Goal: Task Accomplishment & Management: Manage account settings

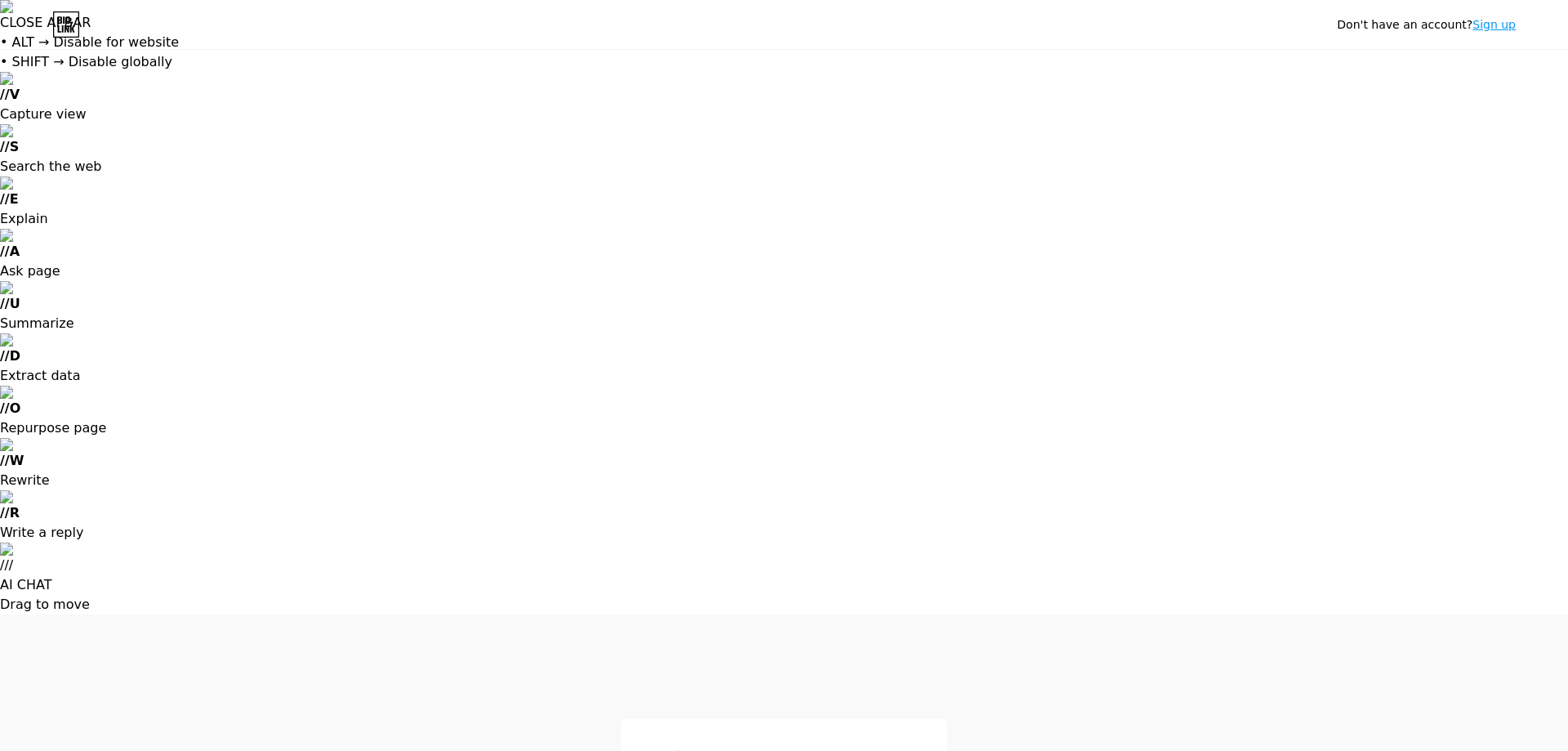
type input "[EMAIL_ADDRESS][DOMAIN_NAME]"
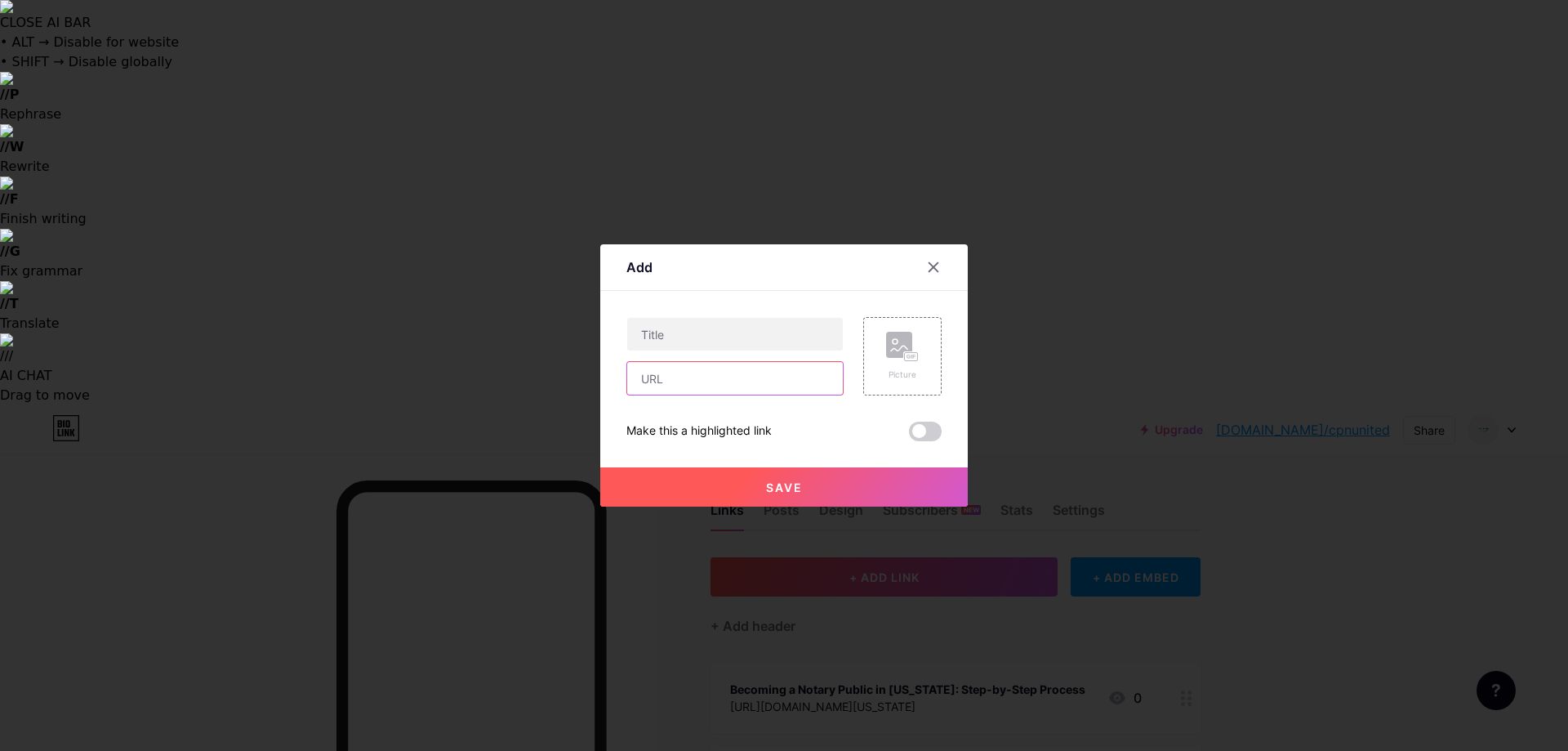
click at [679, 376] on input "text" at bounding box center [735, 378] width 215 height 32
paste input "[URL][DOMAIN_NAME]"
type input "https://www.edocr.com/v/m18wkg16/cpnunited008/7-essential-tips-for-perfecting-y…"
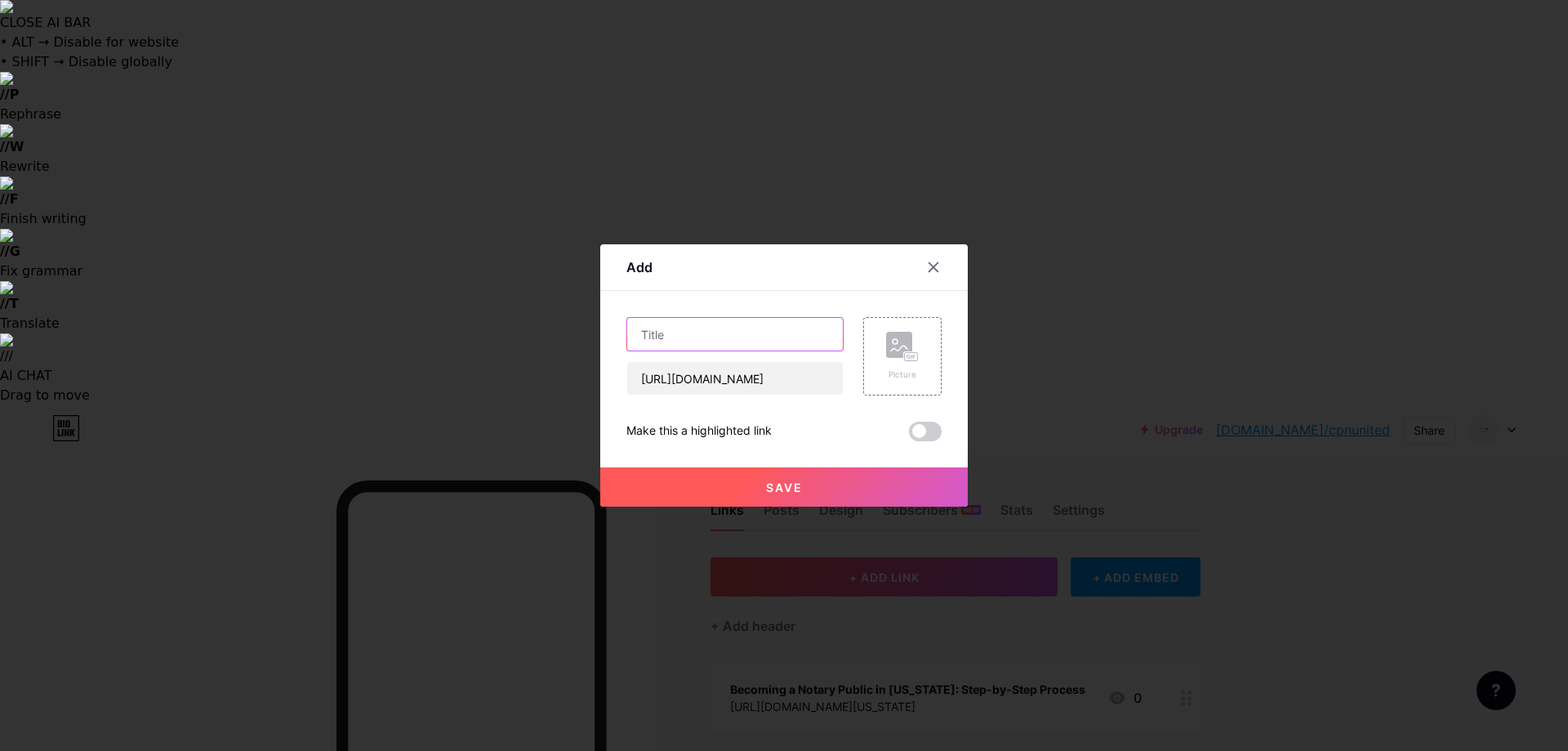
click at [708, 339] on input "text" at bounding box center [735, 334] width 215 height 32
paste input "7 Key Tips to Master 2D CAD Design Skills Efficiently"
type input "7 Key Tips to Master 2D CAD Design Skills Efficiently"
click at [820, 485] on button "Save" at bounding box center [784, 486] width 368 height 39
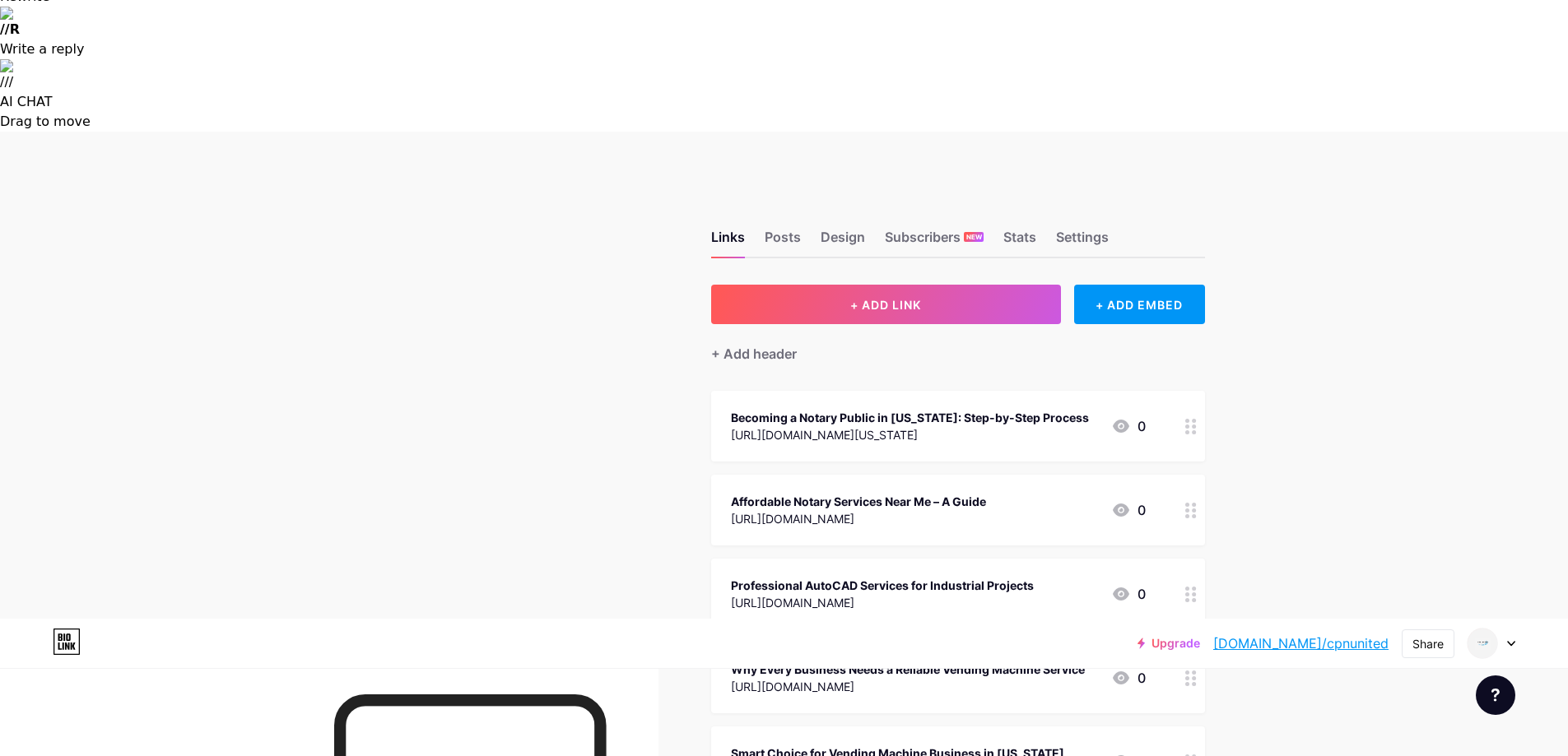
scroll to position [621, 0]
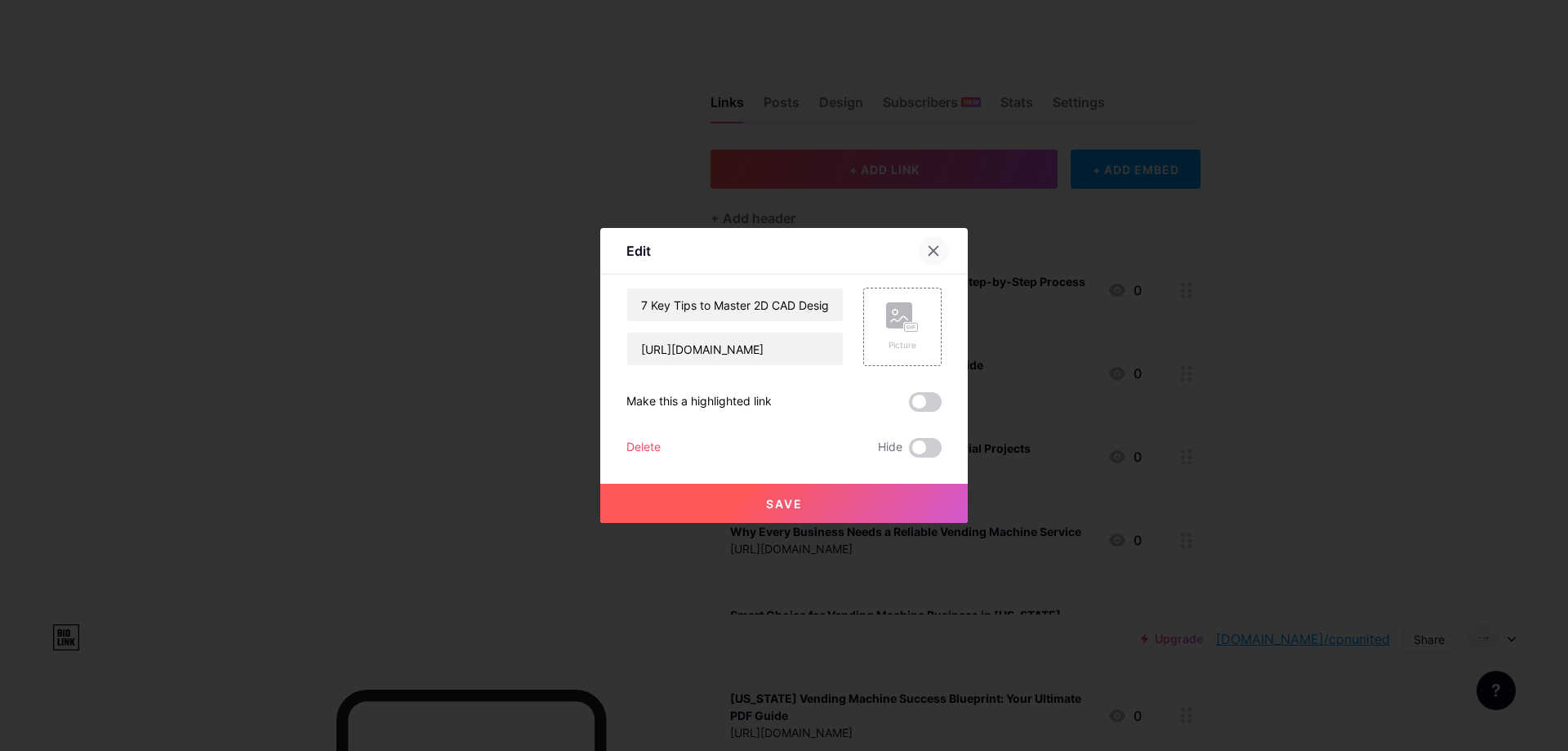
click at [927, 263] on div at bounding box center [933, 250] width 29 height 29
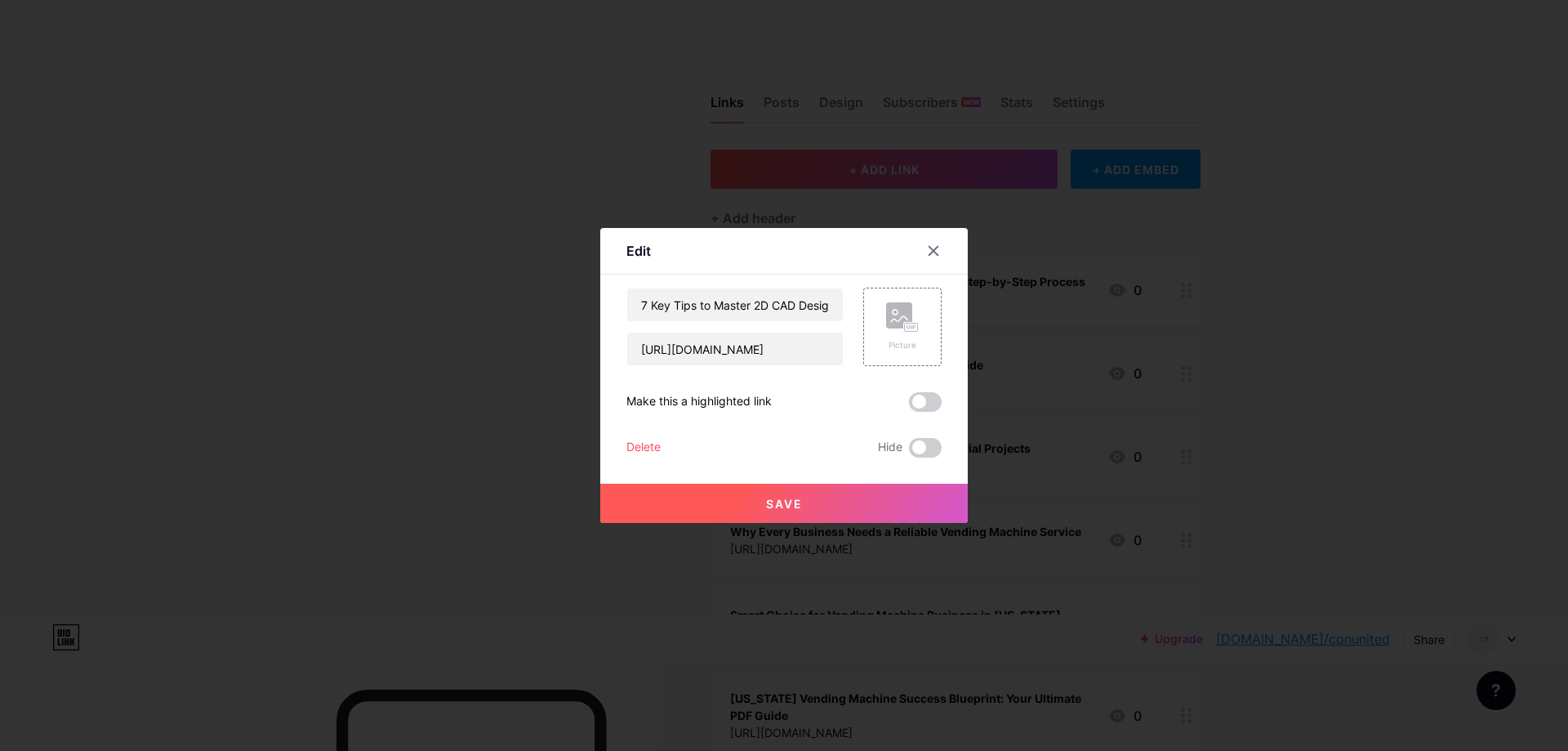
click at [815, 493] on button "Save" at bounding box center [784, 503] width 368 height 39
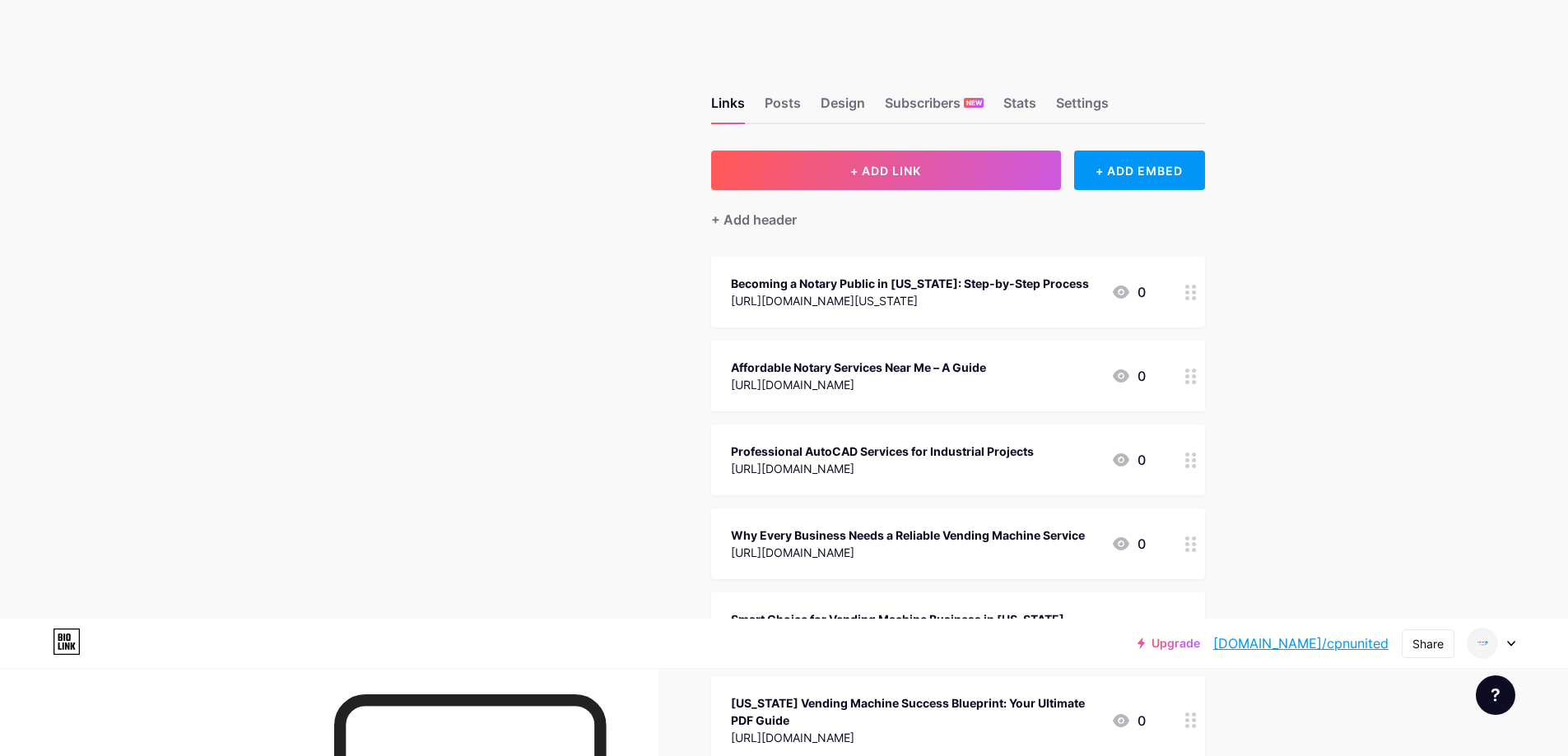
click at [934, 398] on span "Becoming a Notary Public in Florida: Step-by-Step Process https://www.slideshar…" at bounding box center [958, 720] width 494 height 927
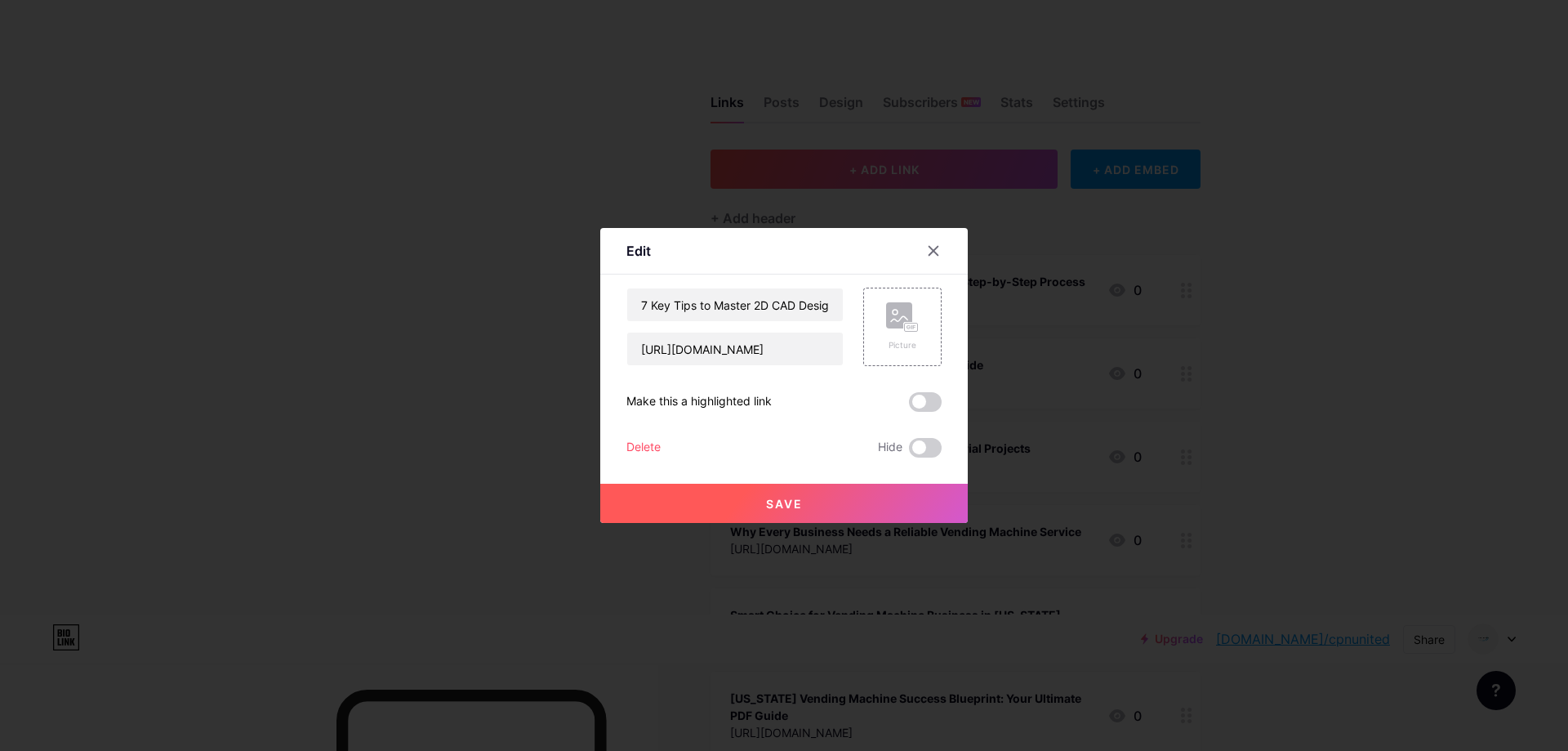
click at [921, 402] on span at bounding box center [925, 402] width 32 height 20
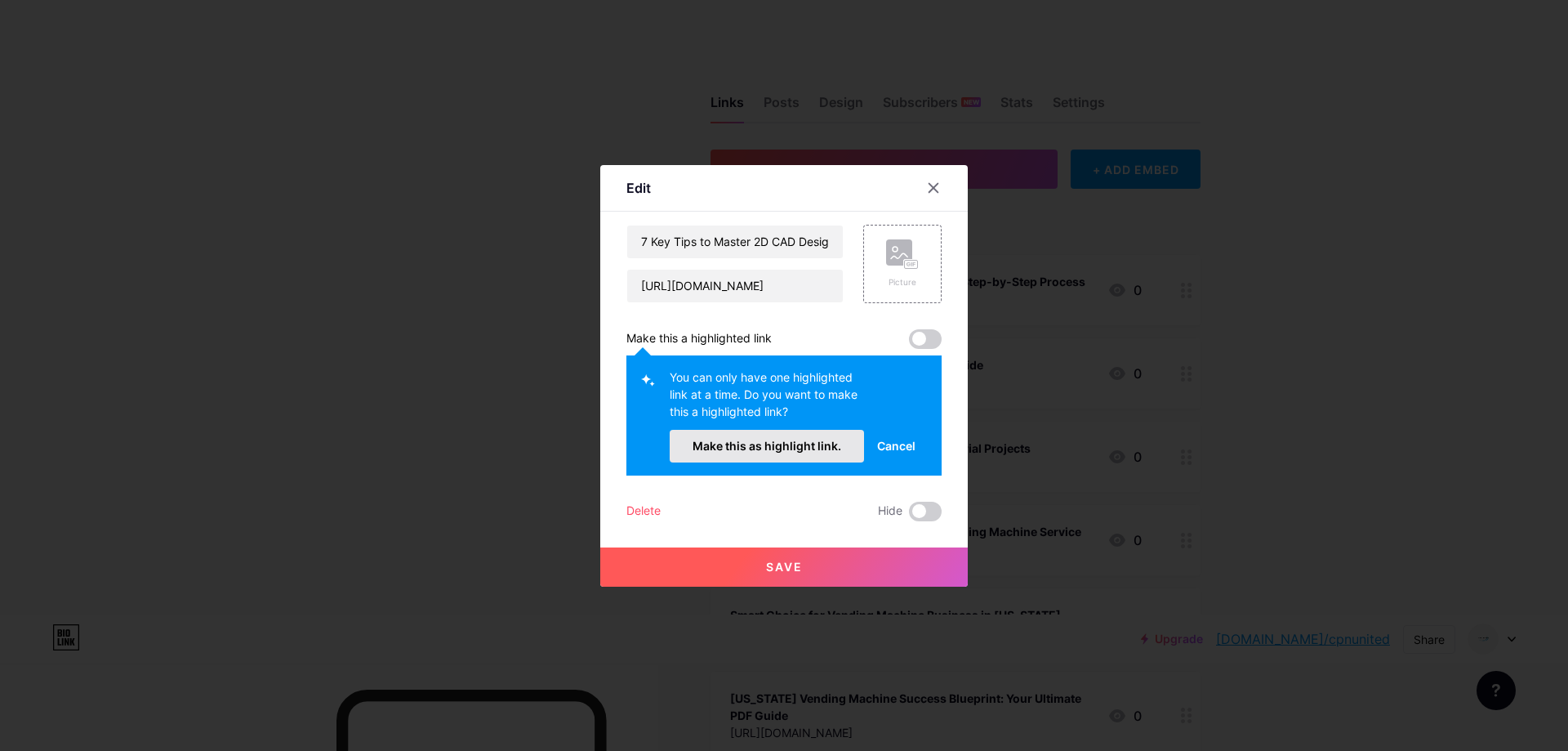
click at [809, 446] on span "Make this as highlight link." at bounding box center [767, 446] width 149 height 14
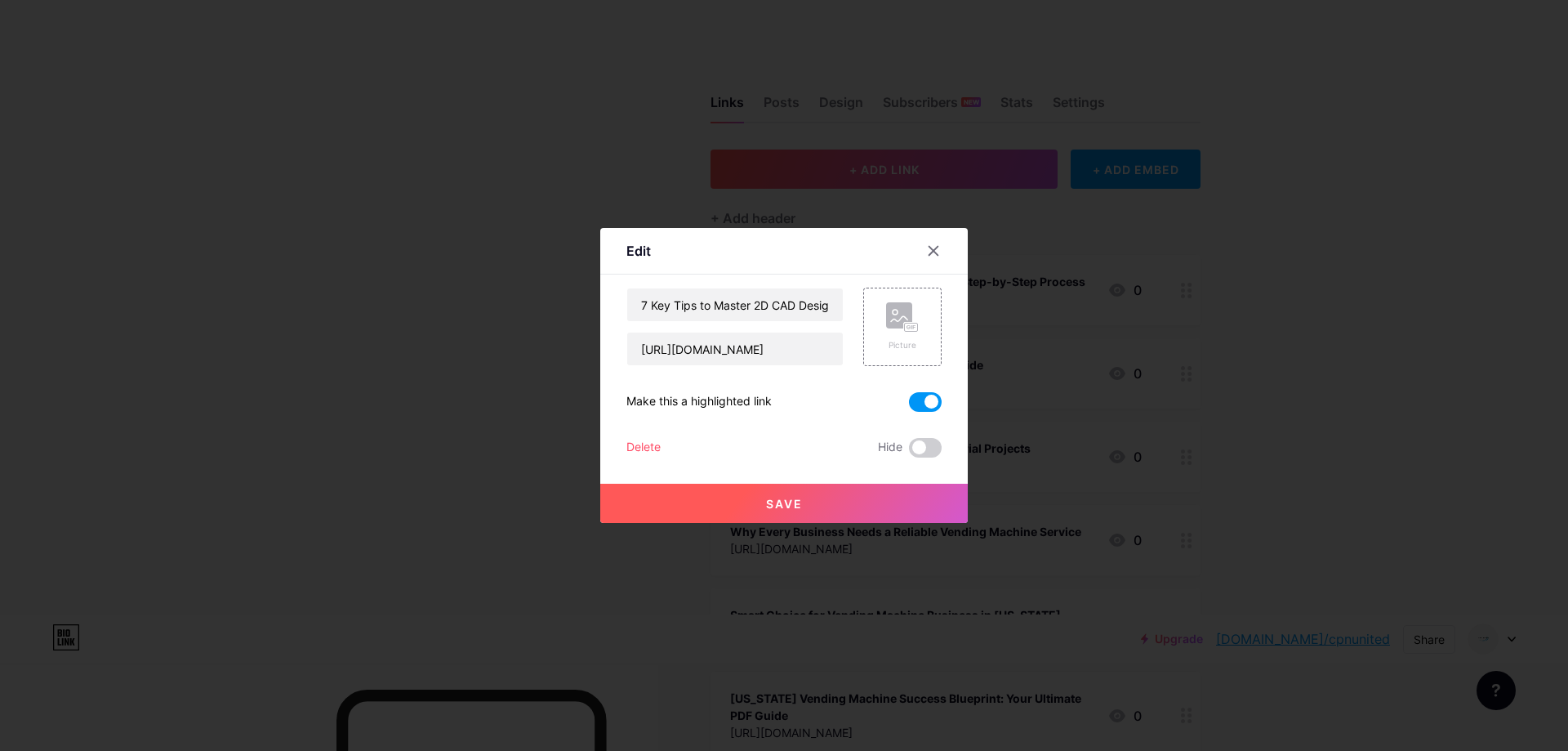
click at [766, 497] on span "Save" at bounding box center [784, 504] width 37 height 14
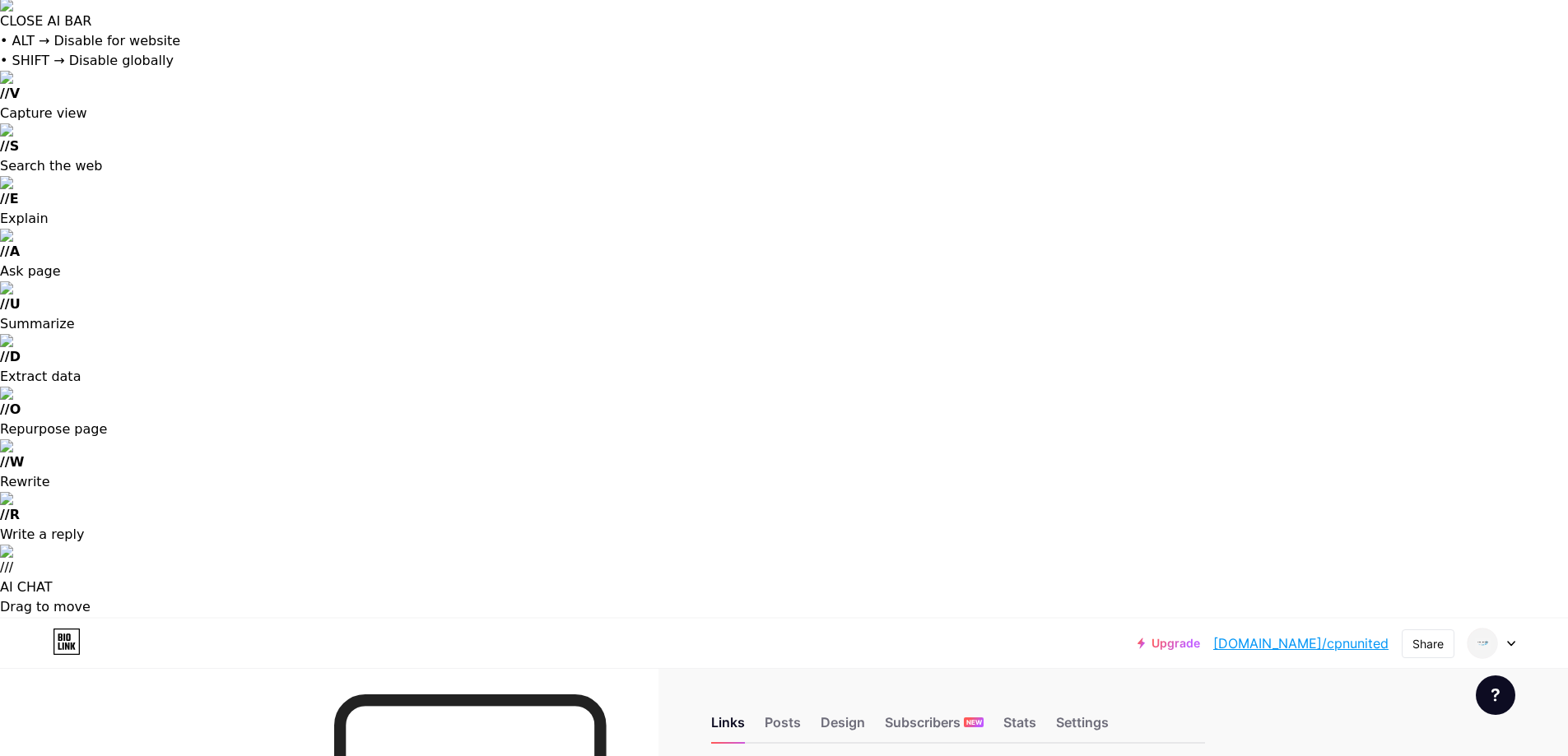
scroll to position [0, 0]
click at [765, 687] on div "Links Posts Design Subscribers NEW Stats Settings" at bounding box center [958, 716] width 494 height 57
click at [786, 714] on div "Posts" at bounding box center [783, 728] width 36 height 30
click at [734, 714] on div "Links" at bounding box center [732, 728] width 33 height 30
click at [1359, 634] on link "[DOMAIN_NAME]/cpnunited" at bounding box center [1301, 643] width 176 height 20
